Goal: Find specific page/section: Find specific page/section

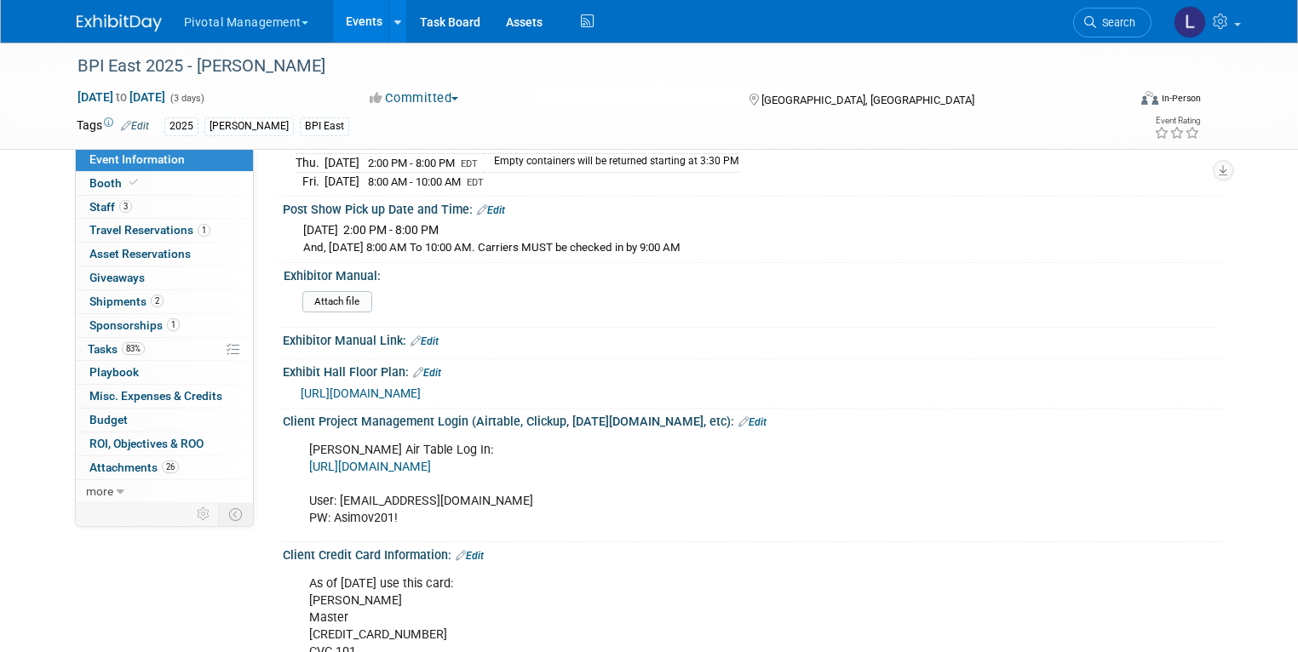
click at [97, 159] on span "Event Information" at bounding box center [136, 159] width 95 height 14
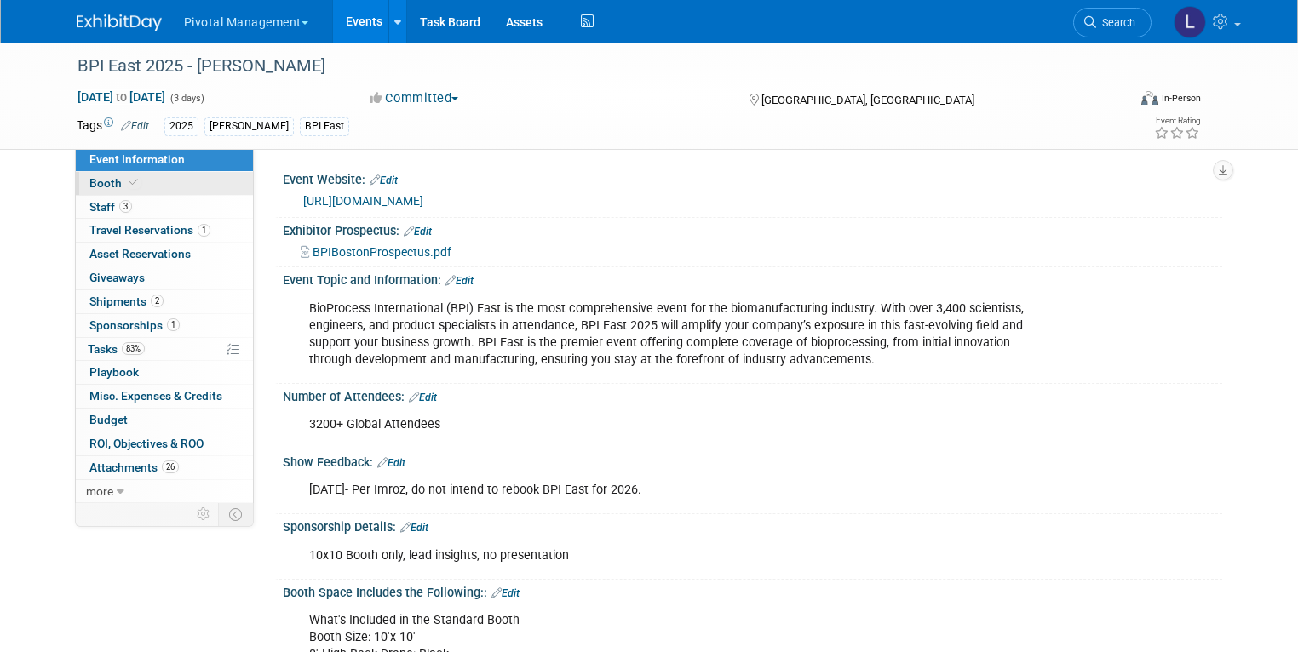
click at [102, 187] on span "Booth" at bounding box center [115, 183] width 52 height 14
select select "Yes"
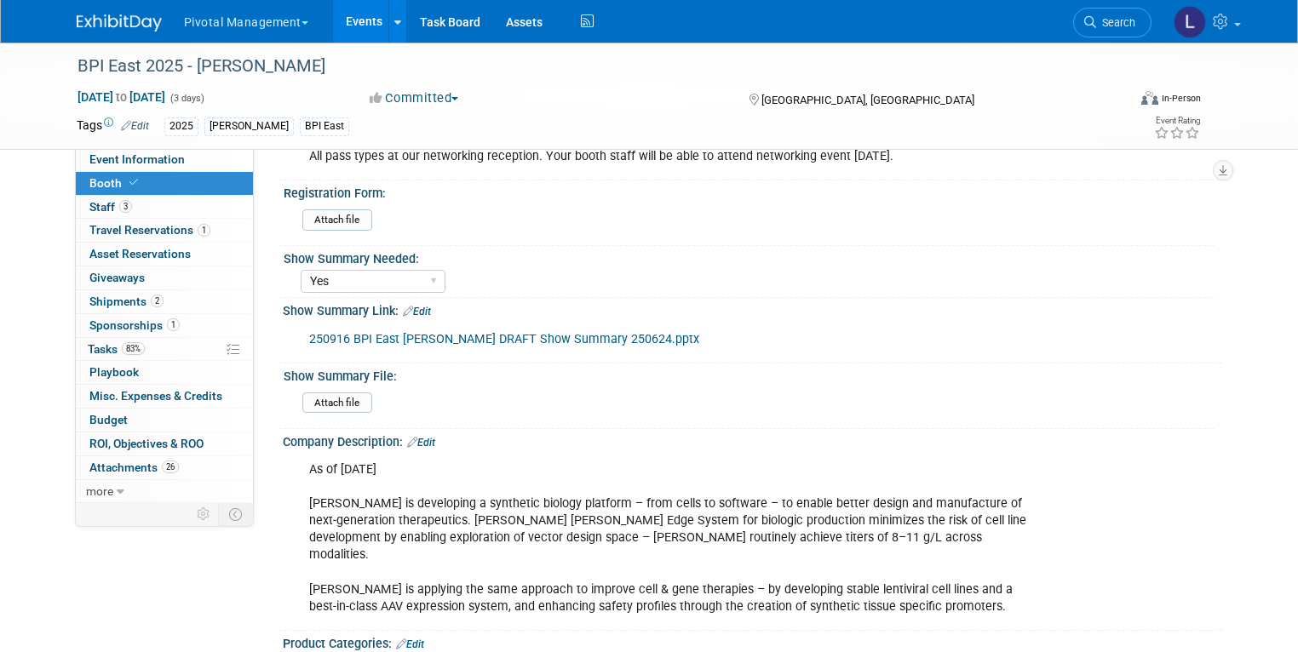
scroll to position [520, 0]
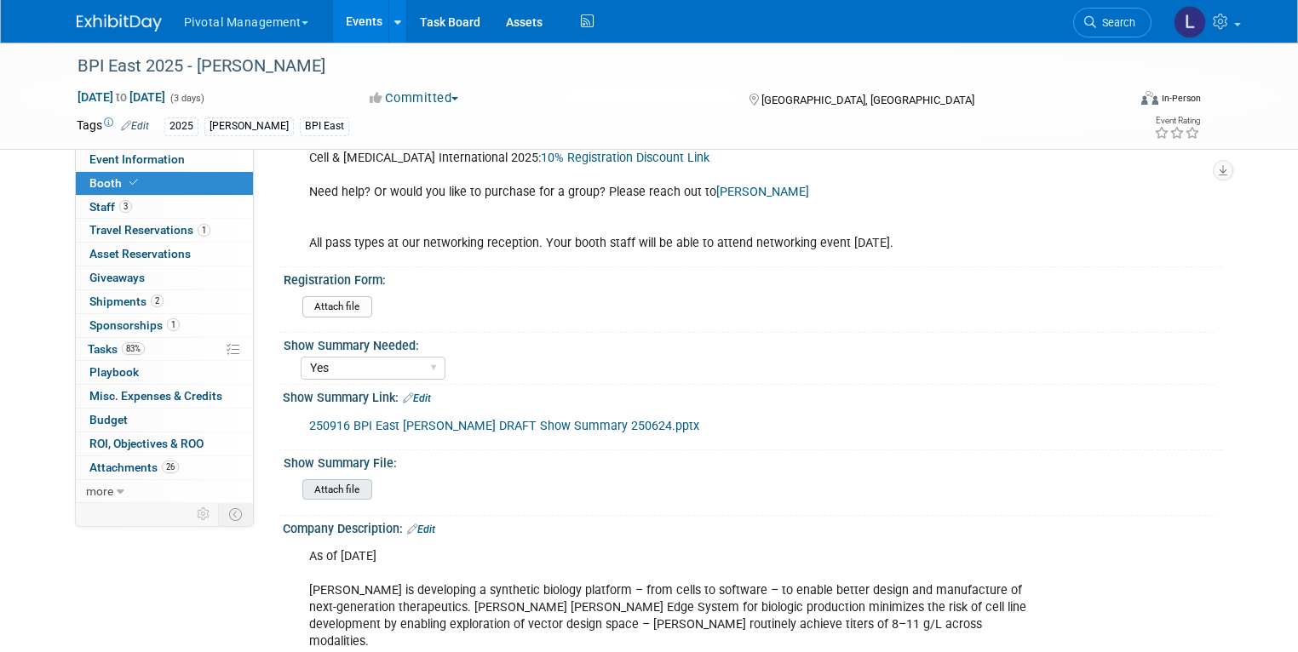
click at [335, 486] on input "file" at bounding box center [256, 490] width 232 height 20
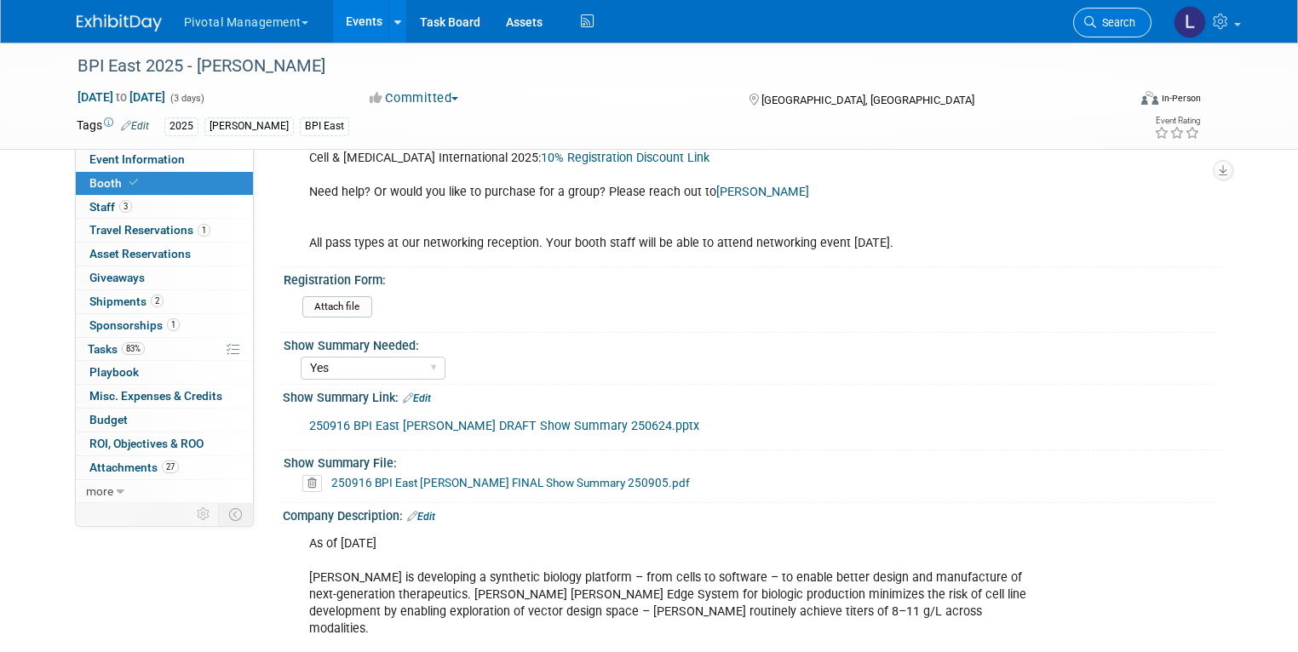
click at [1135, 24] on span "Search" at bounding box center [1115, 22] width 39 height 13
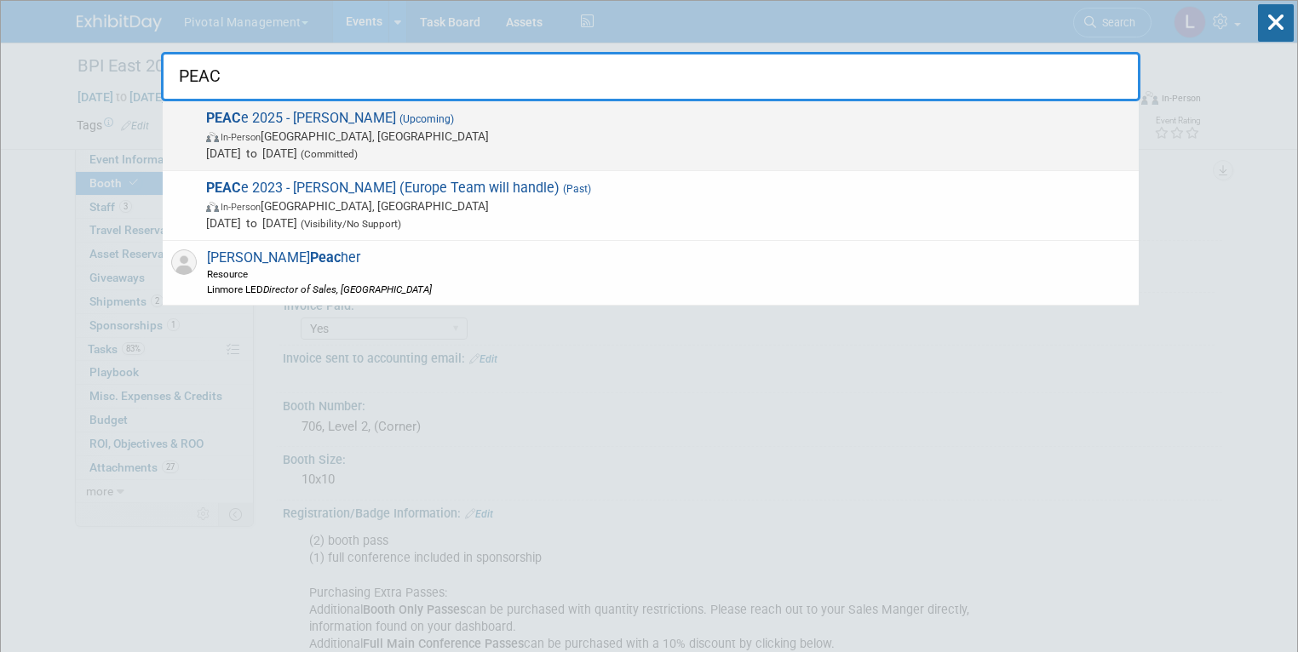
type input "PEAC"
click at [358, 148] on span "(Committed)" at bounding box center [327, 154] width 60 height 12
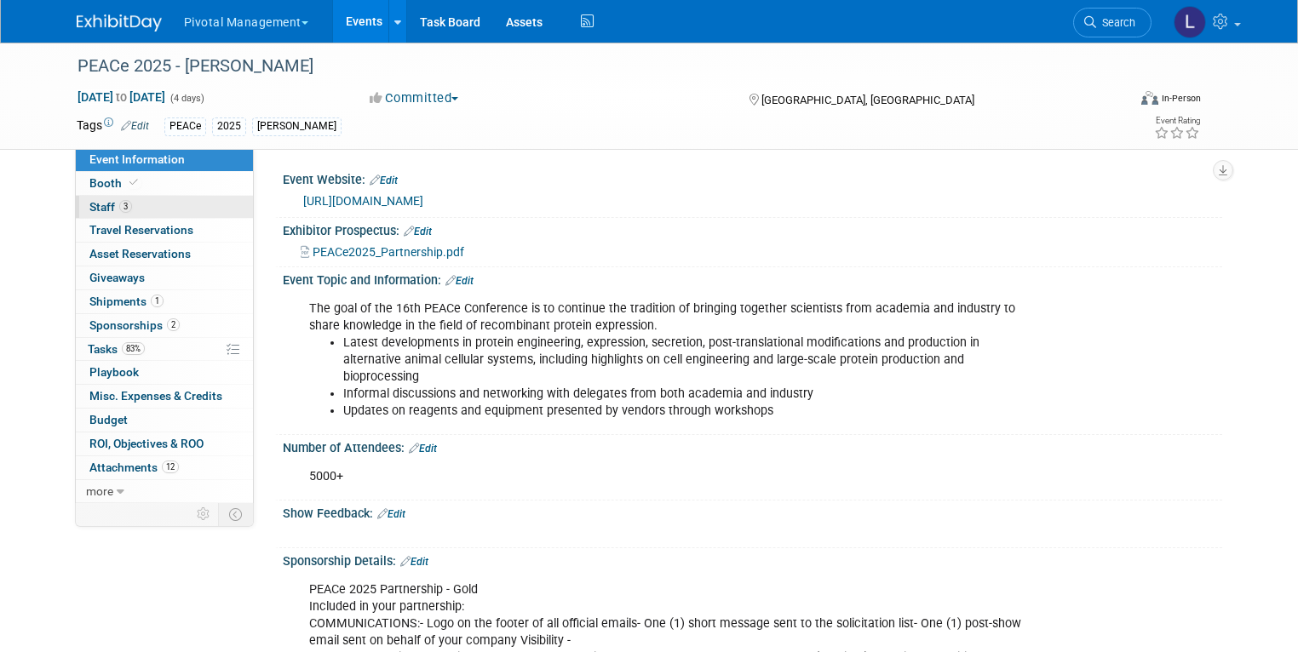
click at [90, 207] on span "Staff 3" at bounding box center [110, 207] width 43 height 14
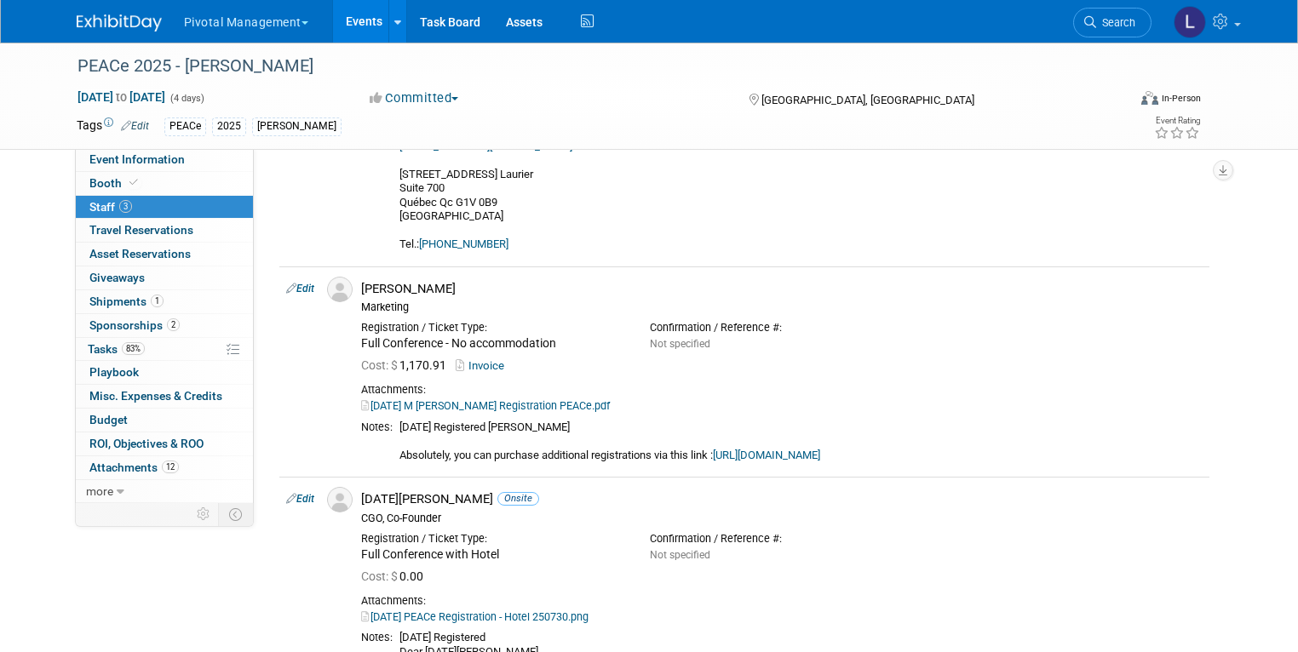
scroll to position [914, 0]
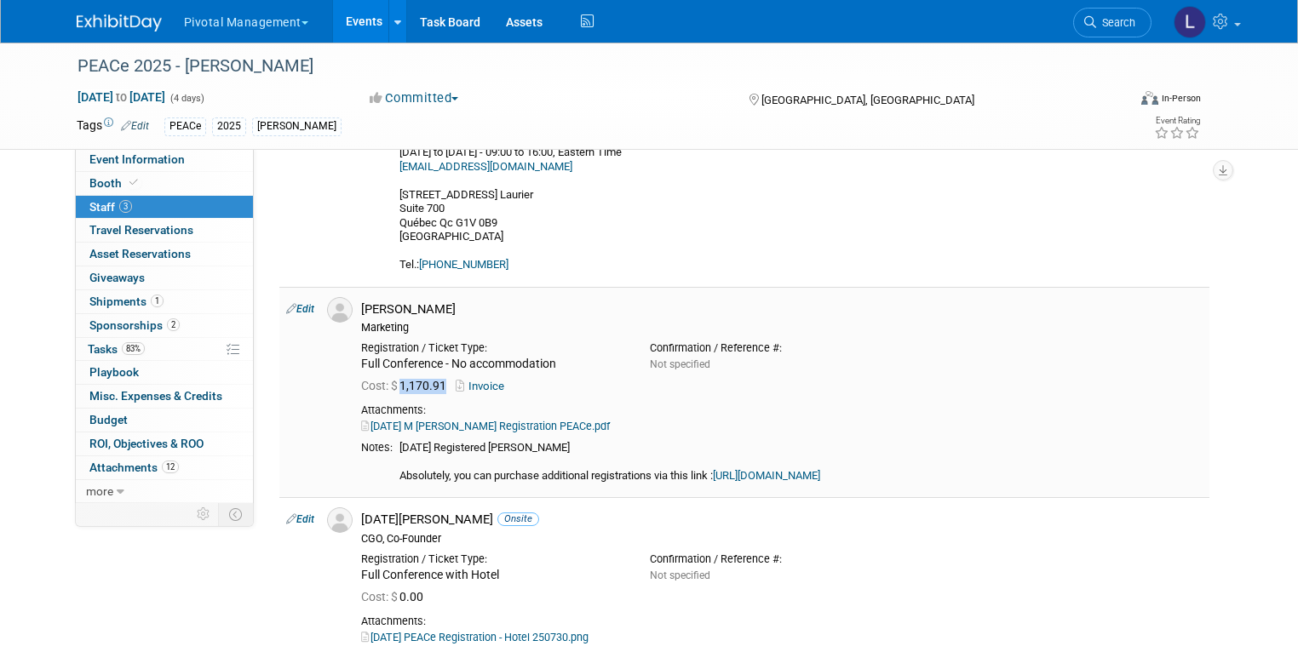
drag, startPoint x: 392, startPoint y: 388, endPoint x: 436, endPoint y: 391, distance: 44.4
click at [436, 391] on span "Cost: $ 1,170.91" at bounding box center [407, 386] width 92 height 14
copy span "1,170.91"
